Goal: Obtain resource: Obtain resource

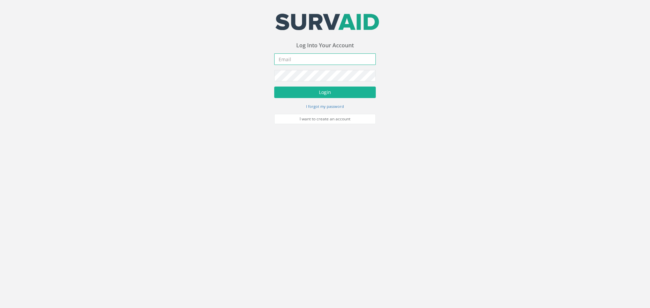
click at [307, 59] on input "email" at bounding box center [325, 59] width 102 height 12
type input "[EMAIL_ADDRESS][DOMAIN_NAME]"
click at [328, 95] on button "Login" at bounding box center [325, 93] width 102 height 12
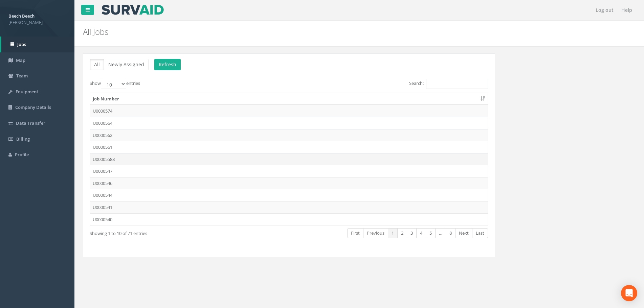
click at [106, 159] on td "U00005588" at bounding box center [289, 159] width 398 height 12
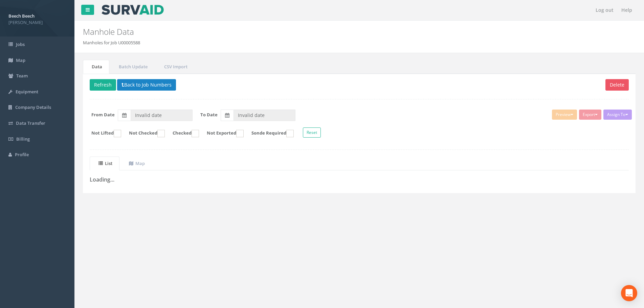
type input "21/08/2025"
type input "01/10/2025"
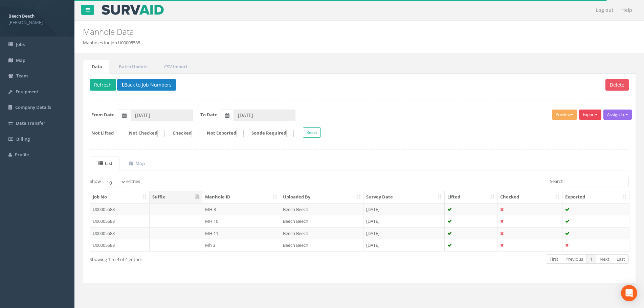
click at [593, 114] on button "Export" at bounding box center [590, 115] width 22 height 10
click at [567, 127] on link "LFP Manhole" at bounding box center [574, 129] width 58 height 10
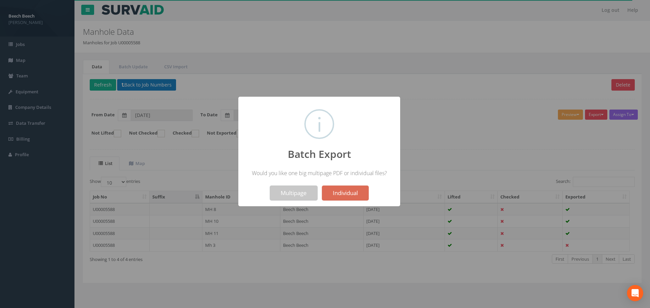
click at [287, 196] on button "Multipage" at bounding box center [294, 193] width 48 height 15
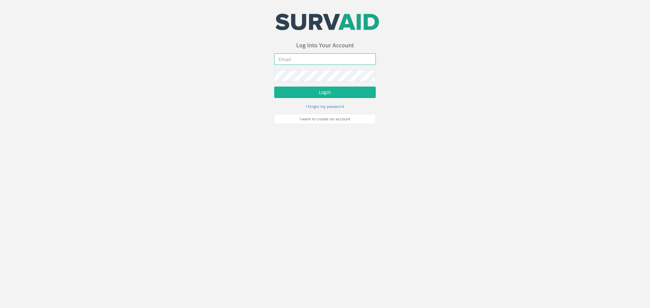
click at [301, 60] on input "email" at bounding box center [325, 59] width 102 height 12
type input "[EMAIL_ADDRESS][DOMAIN_NAME]"
click at [341, 92] on button "Login" at bounding box center [325, 93] width 102 height 12
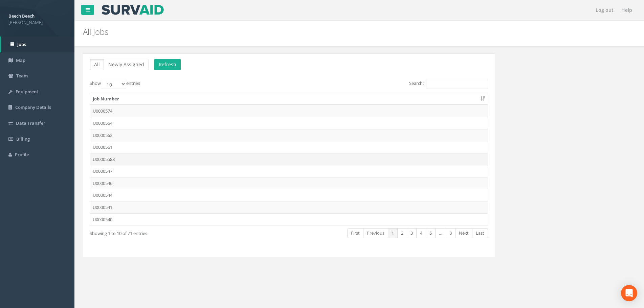
click at [129, 157] on td "U00005588" at bounding box center [289, 159] width 398 height 12
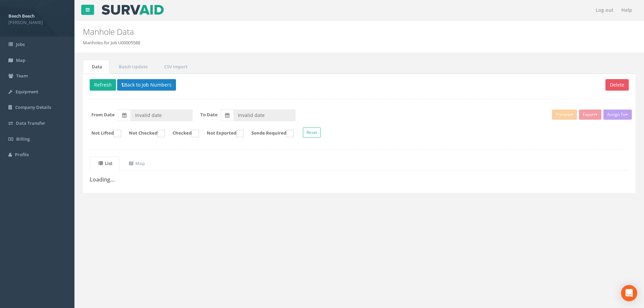
type input "21/08/2025"
type input "01/10/2025"
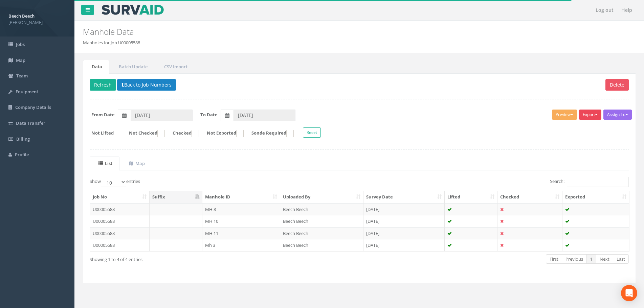
click at [596, 114] on span "button" at bounding box center [596, 114] width 3 height 1
click at [573, 130] on link "LFP Manhole" at bounding box center [574, 129] width 58 height 10
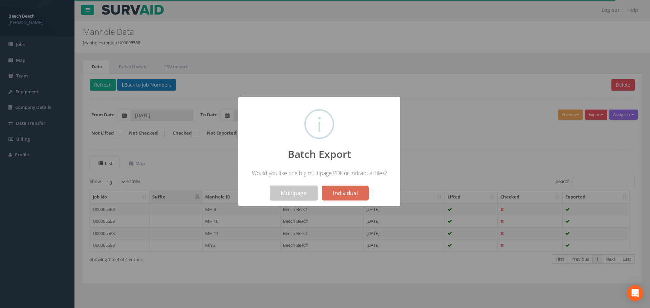
click at [290, 195] on button "Multipage" at bounding box center [294, 193] width 48 height 15
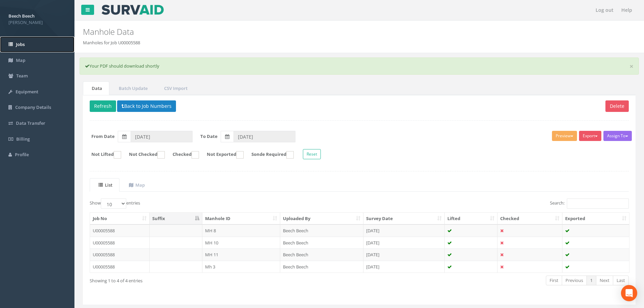
click at [23, 42] on span "Jobs" at bounding box center [20, 44] width 9 height 6
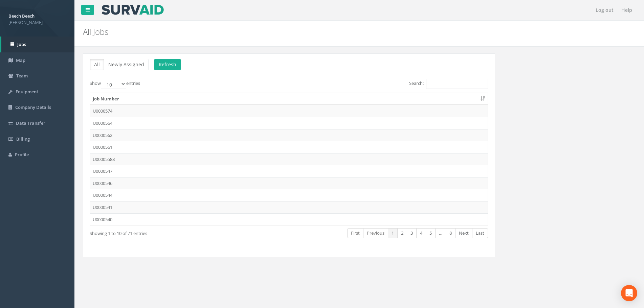
click at [569, 128] on div "All Newly Assigned Refresh Show 10 25 50 100 entries Search: Job Number U000057…" at bounding box center [359, 159] width 563 height 212
click at [111, 157] on td "U00005588" at bounding box center [289, 159] width 398 height 12
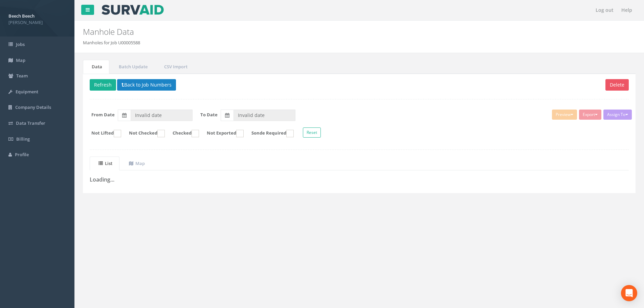
type input "21/08/2025"
type input "01/10/2025"
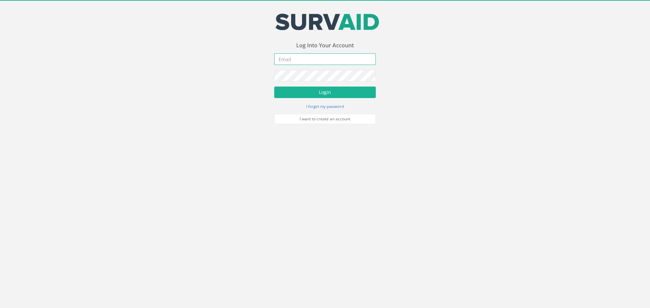
click at [325, 62] on input "email" at bounding box center [325, 59] width 102 height 12
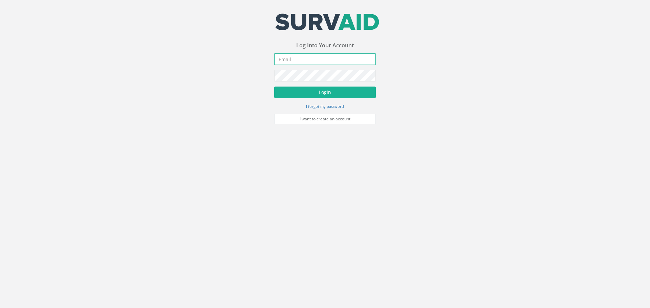
type input "[EMAIL_ADDRESS][DOMAIN_NAME]"
click at [350, 90] on button "Login" at bounding box center [325, 93] width 102 height 12
